Goal: Task Accomplishment & Management: Use online tool/utility

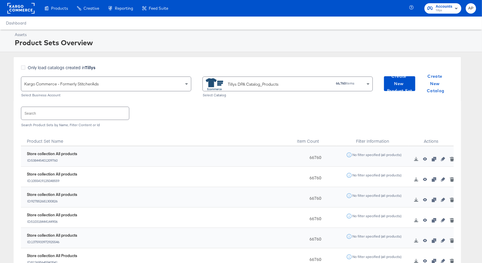
click at [37, 113] on input "text" at bounding box center [75, 113] width 108 height 13
click at [400, 83] on span "Create New Product Set" at bounding box center [399, 84] width 27 height 22
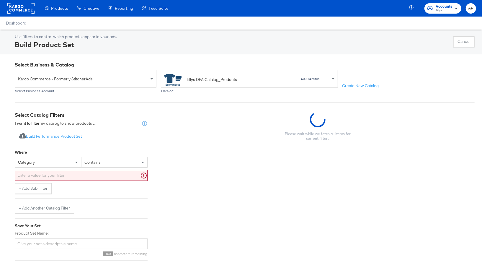
click at [40, 158] on div "category" at bounding box center [48, 162] width 66 height 10
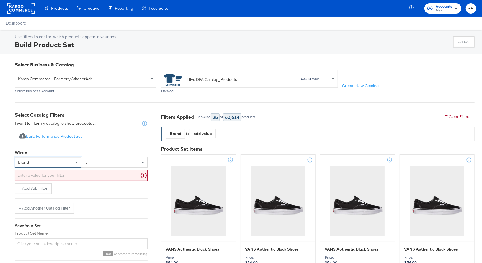
click at [48, 173] on input "text" at bounding box center [81, 175] width 133 height 11
paste input "The Wild Collective"
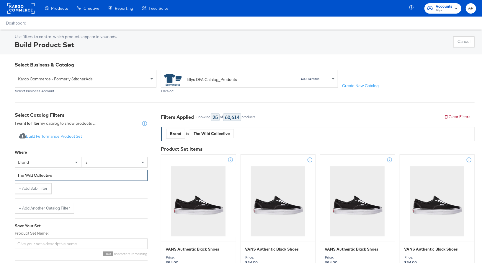
type input "The Wild Collective"
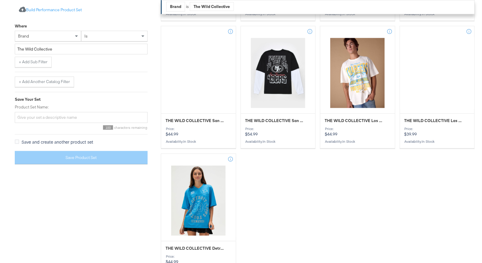
scroll to position [762, 0]
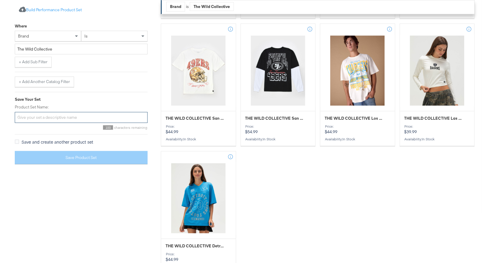
click at [44, 118] on input "Product Set Name:" at bounding box center [81, 117] width 133 height 11
paste input "The Wild Collective"
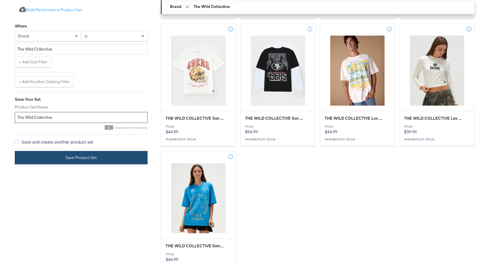
type input "The Wild Collective"
click at [85, 157] on button "Save Product Set" at bounding box center [81, 157] width 133 height 13
